Goal: Book appointment/travel/reservation

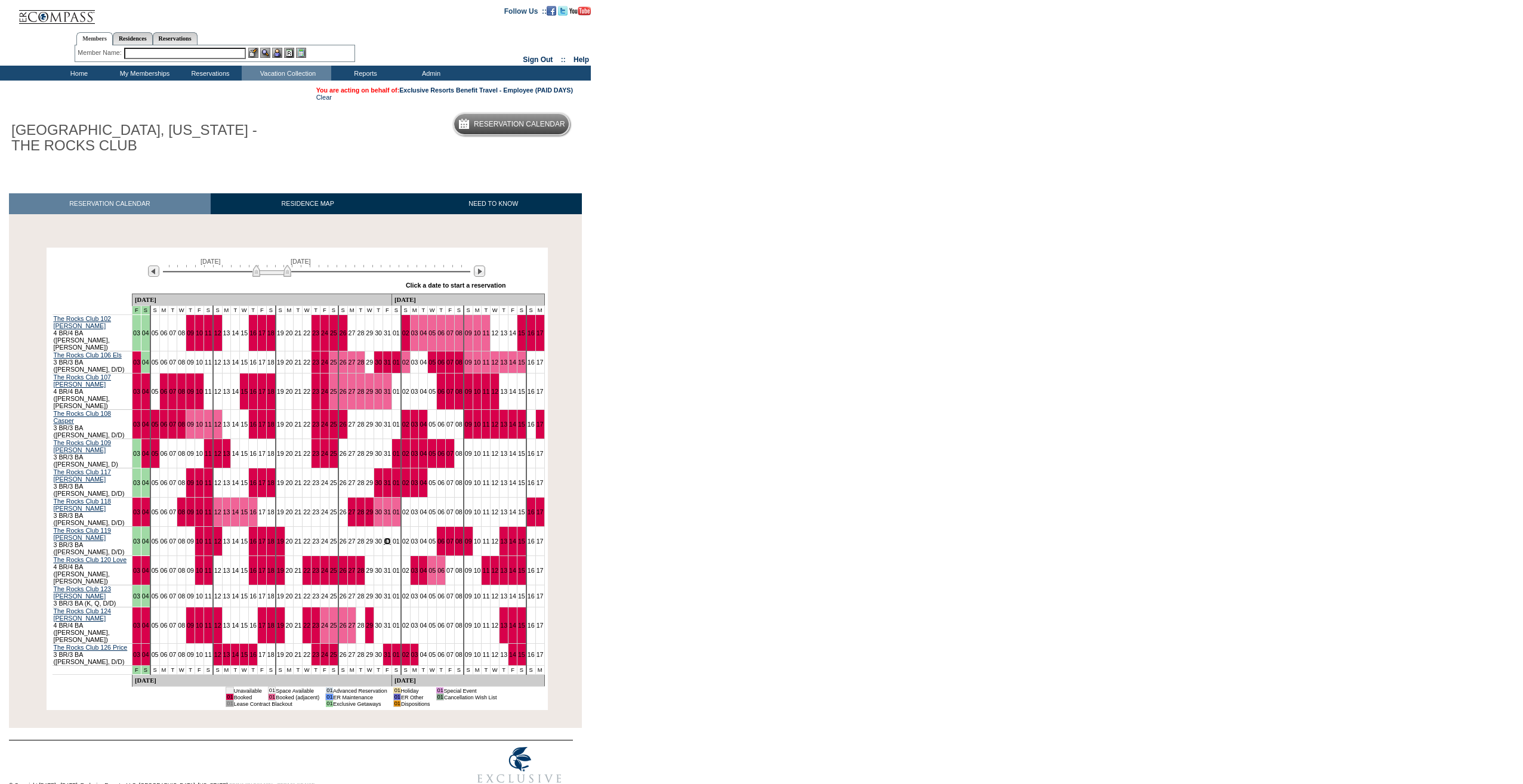
click at [384, 537] on link "31" at bounding box center [387, 541] width 7 height 7
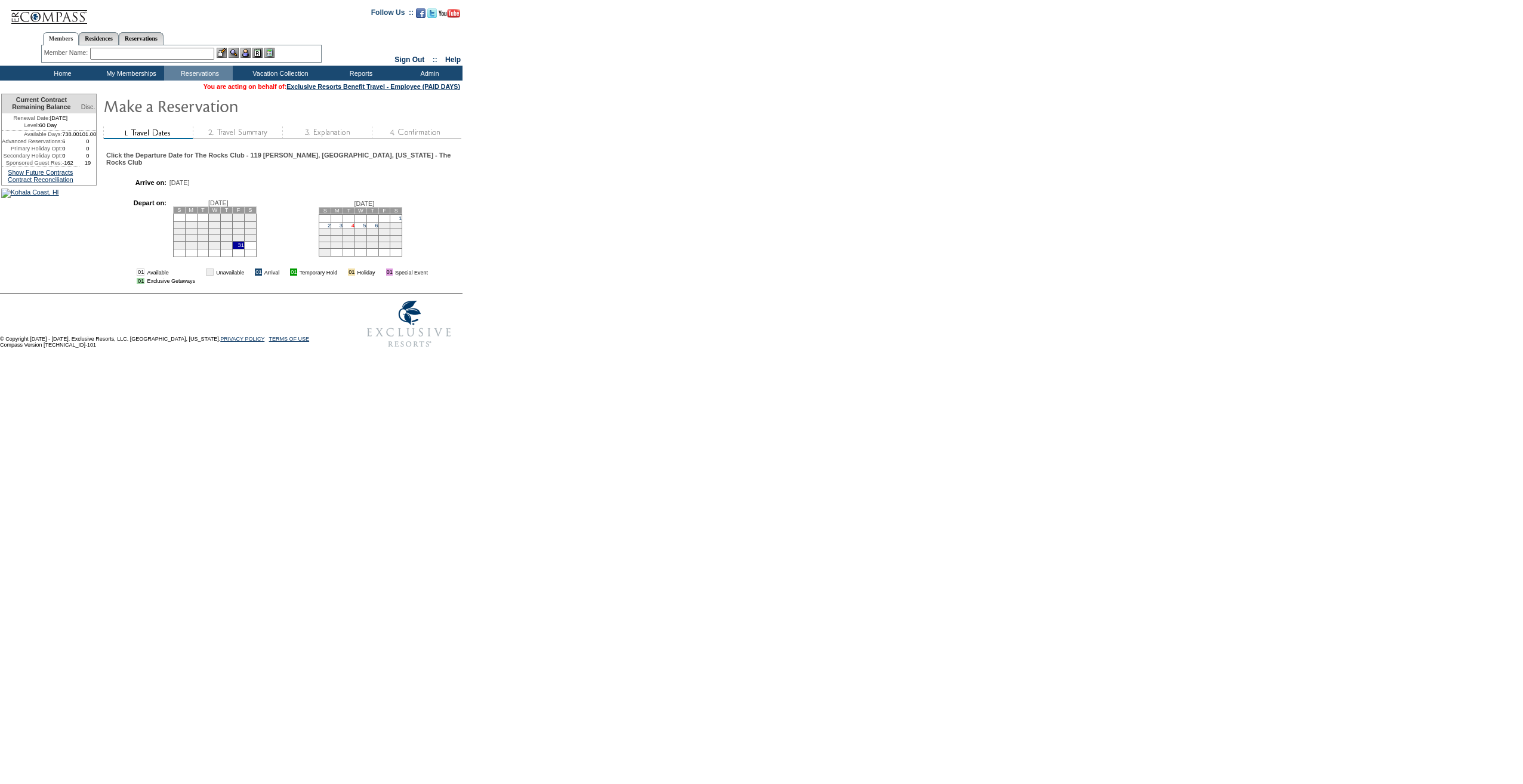
click at [354, 228] on link "4" at bounding box center [353, 225] width 3 height 6
